Goal: Answer question/provide support

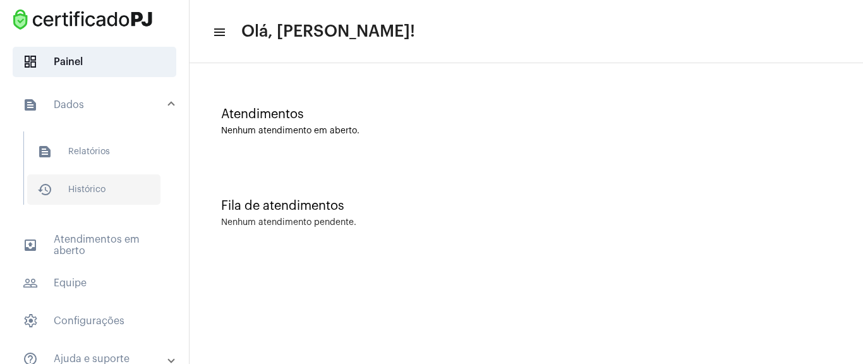
click at [114, 191] on span "history_outlined Histórico" at bounding box center [93, 189] width 133 height 30
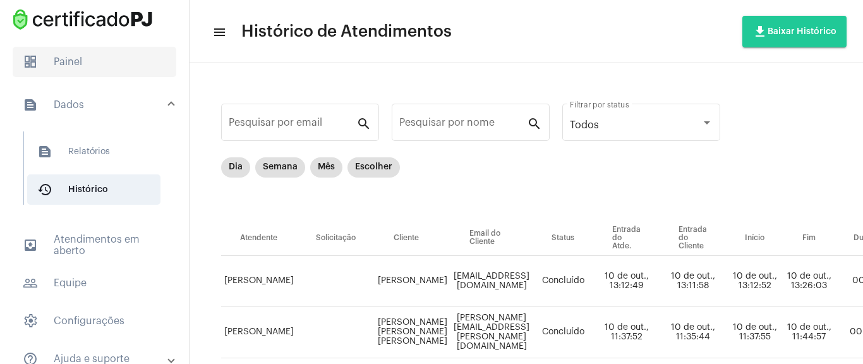
click at [88, 57] on span "dashboard Painel" at bounding box center [95, 62] width 164 height 30
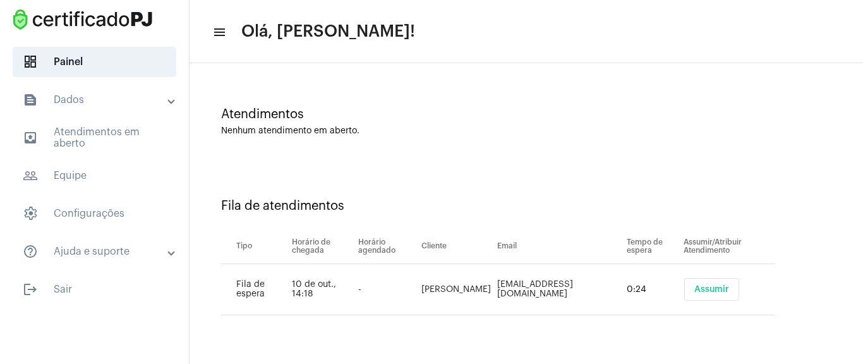
click at [684, 289] on button "Assumir" at bounding box center [711, 289] width 55 height 23
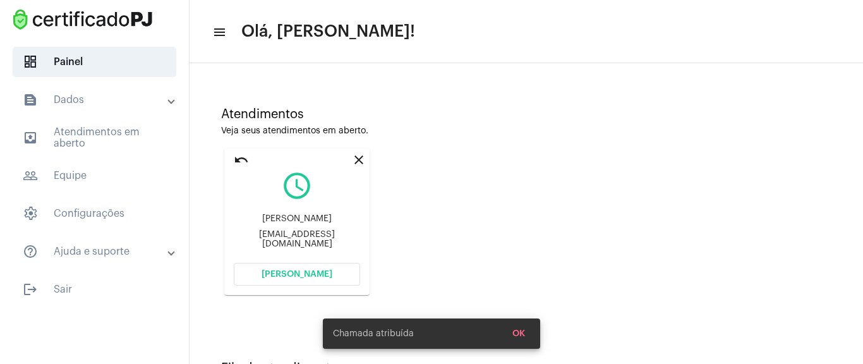
click at [330, 278] on button "[PERSON_NAME]" at bounding box center [297, 274] width 126 height 23
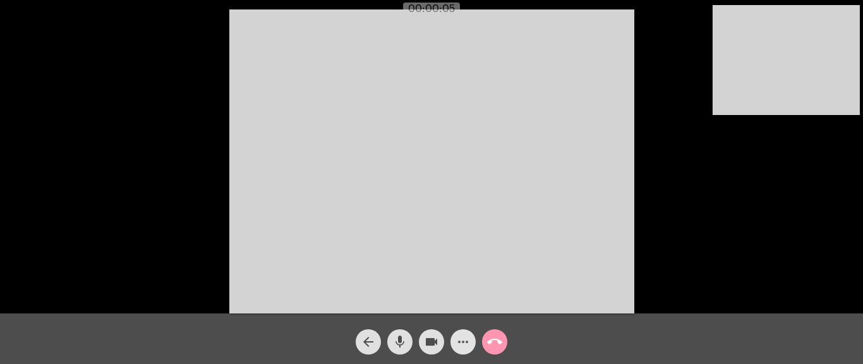
click at [468, 337] on mat-icon "more_horiz" at bounding box center [462, 341] width 15 height 15
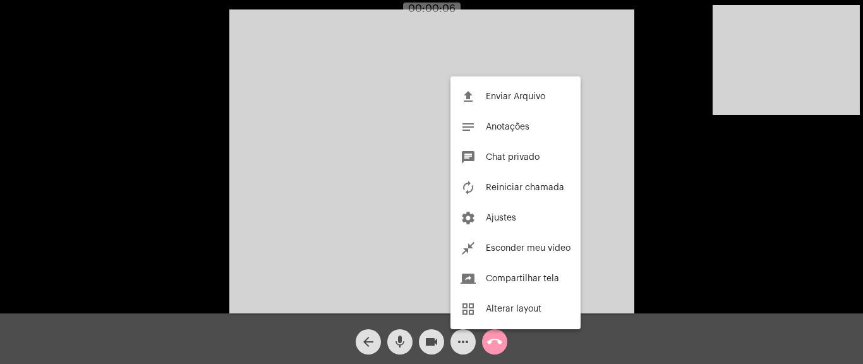
click at [460, 344] on div at bounding box center [431, 182] width 863 height 364
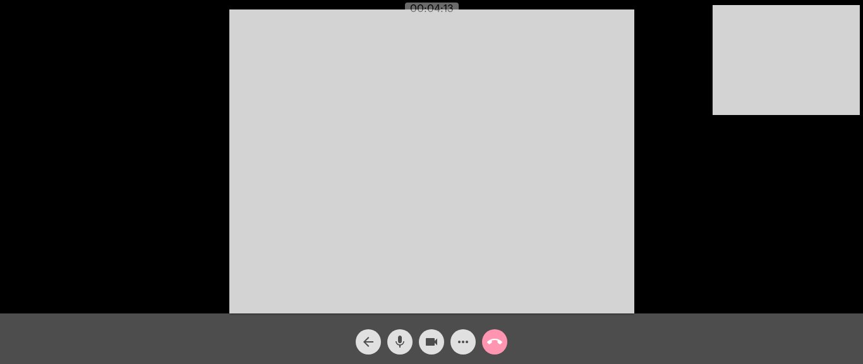
click at [408, 343] on button "mic" at bounding box center [399, 341] width 25 height 25
click at [401, 346] on mat-icon "mic_off" at bounding box center [399, 341] width 15 height 15
click at [498, 341] on mat-icon "call_end" at bounding box center [494, 341] width 15 height 15
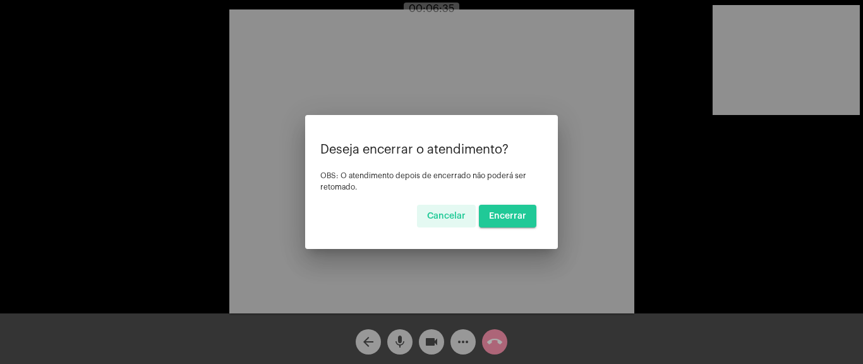
click at [520, 212] on span "Encerrar" at bounding box center [507, 216] width 37 height 9
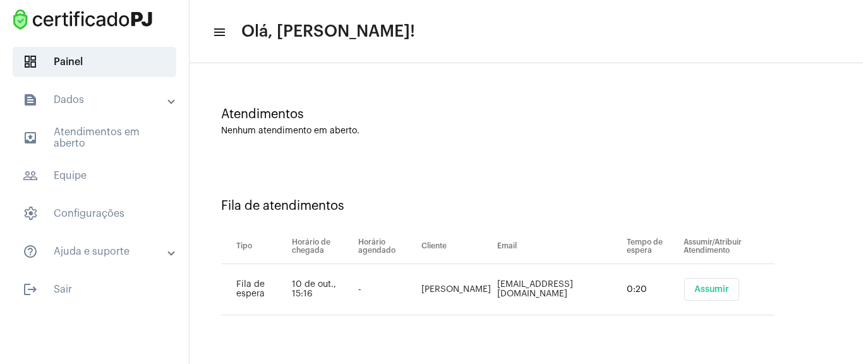
click at [736, 285] on button "Assumir" at bounding box center [711, 289] width 55 height 23
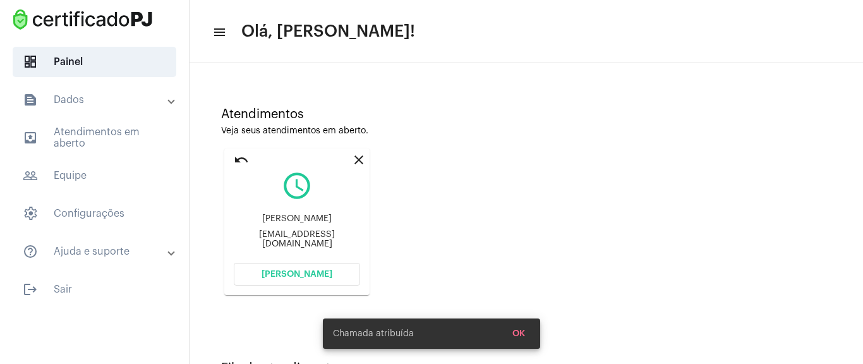
click at [295, 273] on span "[PERSON_NAME]" at bounding box center [296, 274] width 71 height 9
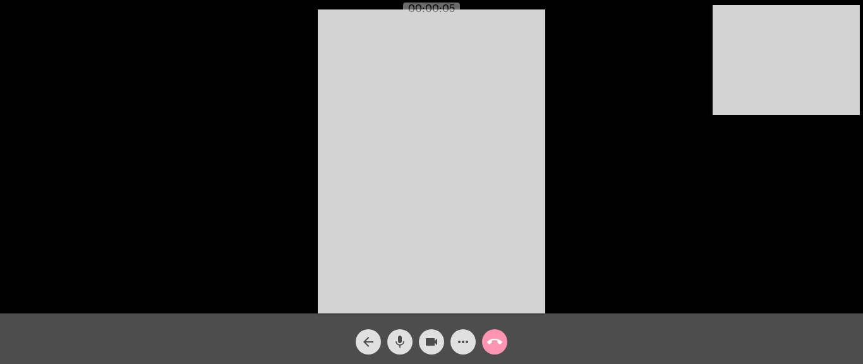
click at [461, 345] on mat-icon "more_horiz" at bounding box center [462, 341] width 15 height 15
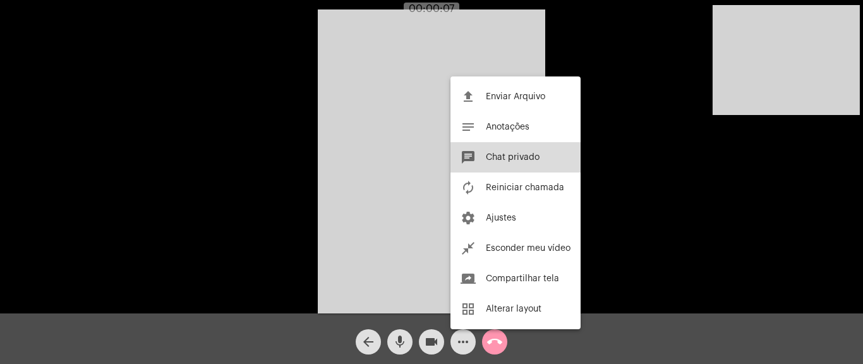
click at [501, 162] on button "chat Chat privado" at bounding box center [515, 157] width 130 height 30
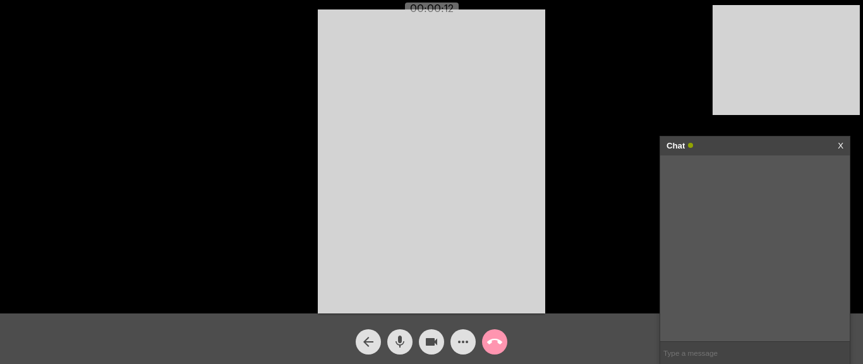
click at [695, 352] on input "text" at bounding box center [754, 353] width 189 height 22
paste input "[URL][DOMAIN_NAME]"
type input "[URL][DOMAIN_NAME]"
click at [494, 344] on mat-icon "call_end" at bounding box center [494, 341] width 15 height 15
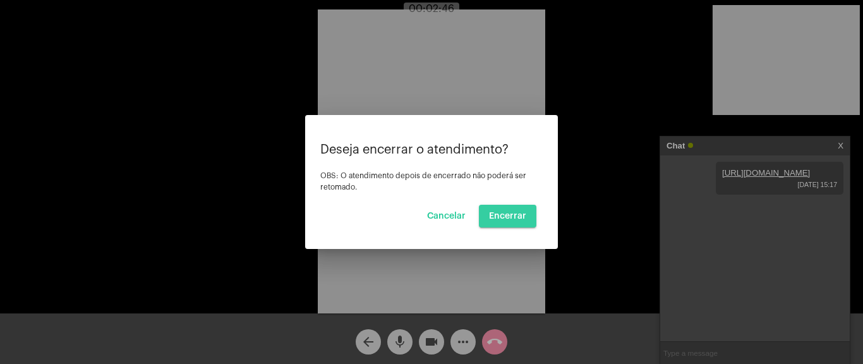
click at [506, 225] on button "Encerrar" at bounding box center [507, 216] width 57 height 23
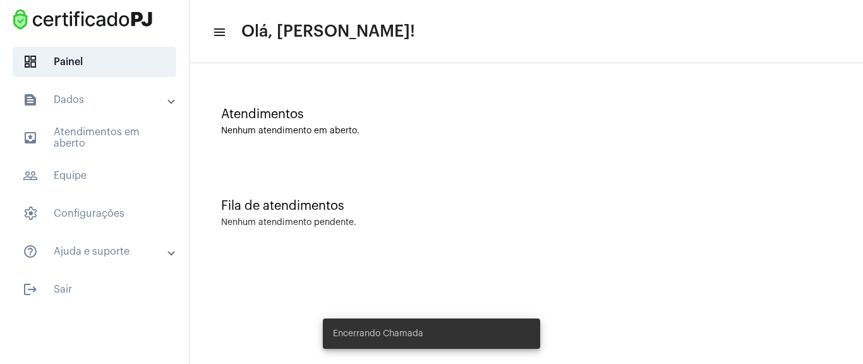
click at [684, 98] on div "Atendimentos Nenhum atendimento em aberto." at bounding box center [526, 115] width 661 height 92
